Goal: Information Seeking & Learning: Learn about a topic

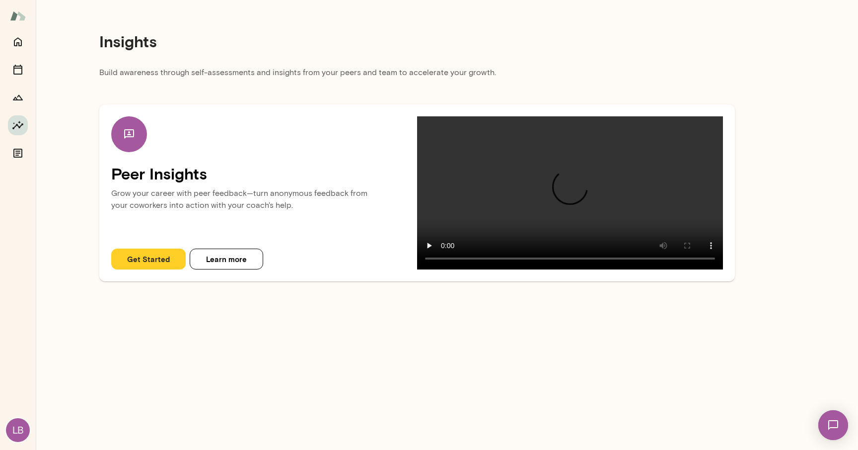
drag, startPoint x: 101, startPoint y: 72, endPoint x: 523, endPoint y: 65, distance: 421.3
click at [523, 65] on div "Insights Build awareness through self-assessments and insights from your peers …" at bounding box center [417, 144] width 763 height 289
click at [523, 65] on div "Insights" at bounding box center [417, 41] width 636 height 51
click at [599, 76] on p "Build awareness through self-assessments and insights from your peers and team …" at bounding box center [417, 76] width 636 height 18
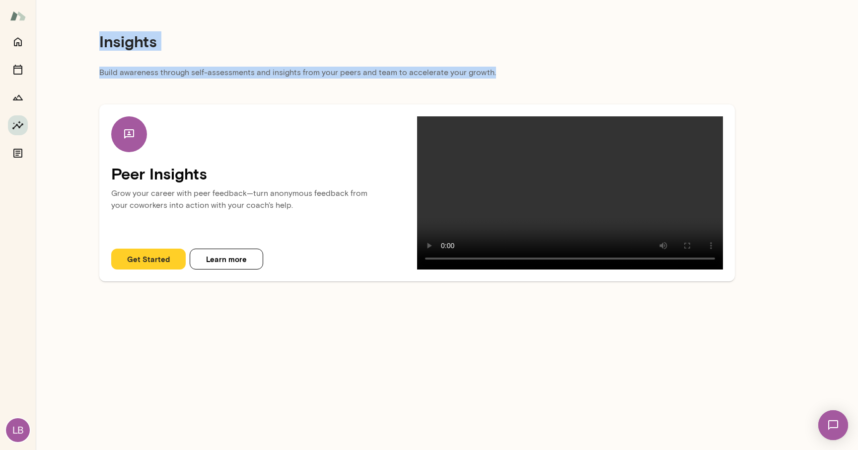
drag, startPoint x: 98, startPoint y: 42, endPoint x: 548, endPoint y: 76, distance: 451.9
click at [548, 76] on div "Insights Build awareness through self-assessments and insights from your peers …" at bounding box center [417, 144] width 763 height 289
click at [548, 76] on p "Build awareness through self-assessments and insights from your peers and team …" at bounding box center [417, 76] width 636 height 18
drag, startPoint x: 548, startPoint y: 76, endPoint x: 118, endPoint y: 42, distance: 432.1
click at [118, 42] on div "Insights Build awareness through self-assessments and insights from your peers …" at bounding box center [417, 144] width 763 height 289
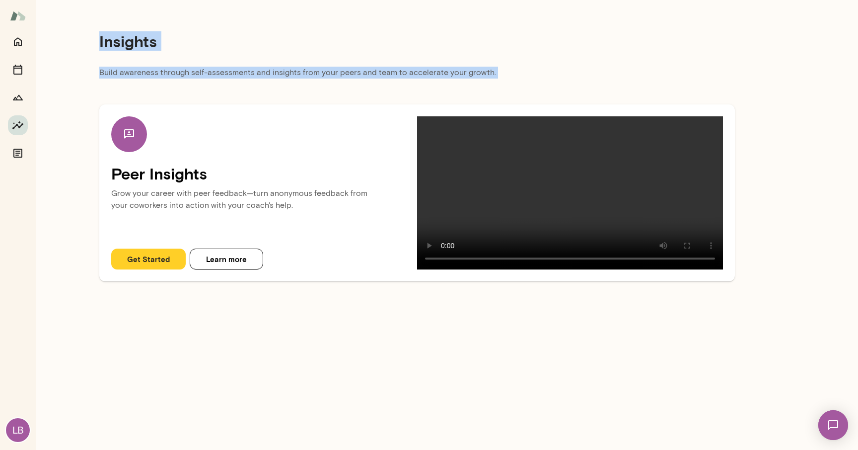
click at [118, 42] on h4 "Insights" at bounding box center [128, 41] width 58 height 19
drag, startPoint x: 93, startPoint y: 41, endPoint x: 539, endPoint y: 78, distance: 447.2
click at [539, 78] on div "Insights Build awareness through self-assessments and insights from your peers …" at bounding box center [417, 144] width 763 height 289
click at [539, 78] on p "Build awareness through self-assessments and insights from your peers and team …" at bounding box center [417, 76] width 636 height 18
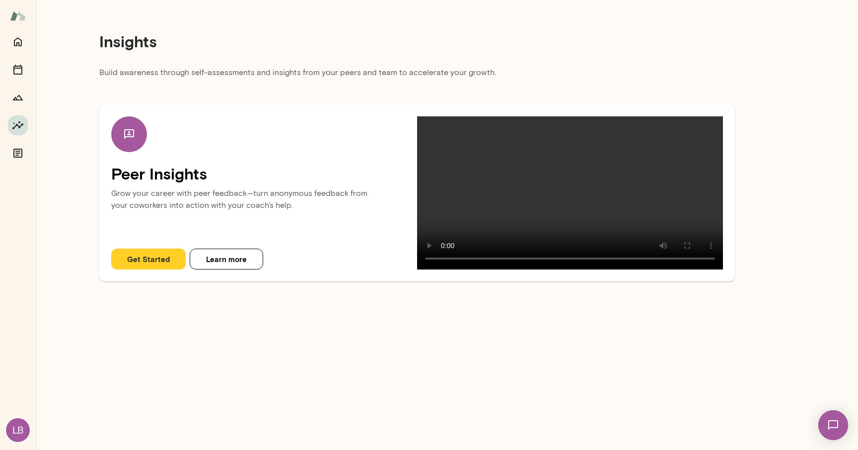
click at [154, 269] on button "Get Started" at bounding box center [148, 258] width 75 height 21
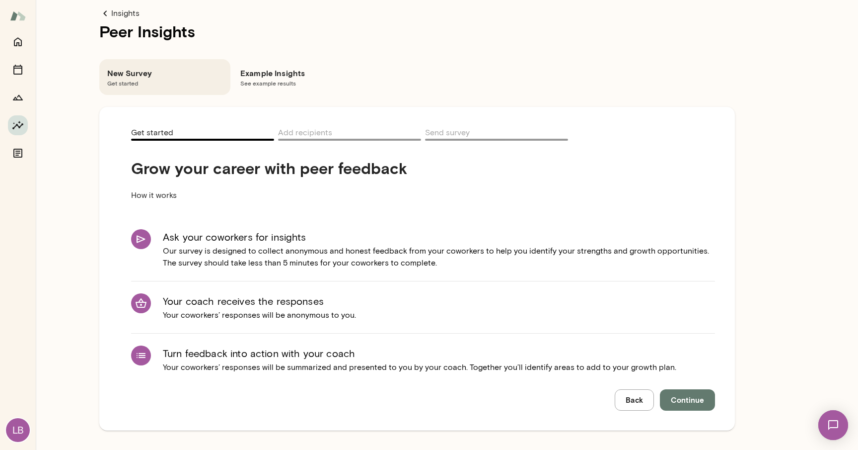
scroll to position [0, 0]
click at [811, 192] on main "Insights Peer Insights New Survey Get started Example Insights See example resu…" at bounding box center [447, 225] width 823 height 450
